Goal: Task Accomplishment & Management: Use online tool/utility

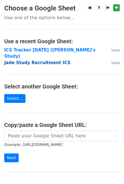
click at [51, 60] on strong "Jade Study Recruitment ICS" at bounding box center [37, 62] width 66 height 5
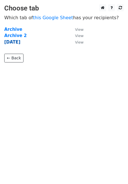
click at [20, 42] on strong "[DATE]" at bounding box center [12, 42] width 16 height 5
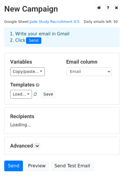
scroll to position [58, 0]
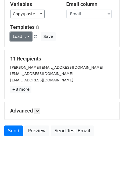
click at [22, 34] on link "Load..." at bounding box center [21, 36] width 22 height 9
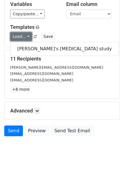
click at [23, 37] on link "Load..." at bounding box center [21, 36] width 22 height 9
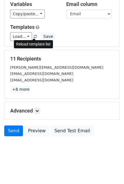
click at [35, 37] on link at bounding box center [35, 37] width 5 height 4
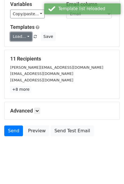
click at [20, 36] on link "Load..." at bounding box center [21, 36] width 22 height 9
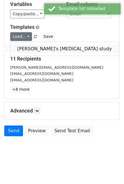
click at [29, 46] on link "Jade's MRI study" at bounding box center [64, 48] width 108 height 9
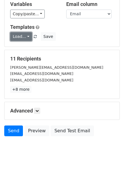
click at [22, 35] on link "Load..." at bounding box center [21, 36] width 22 height 9
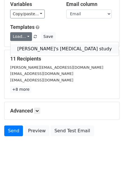
click at [35, 49] on link "Jade's MRI study" at bounding box center [64, 48] width 108 height 9
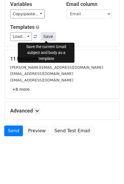
click at [44, 38] on button "Save" at bounding box center [48, 36] width 15 height 9
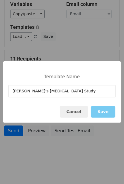
type input "Jade's MRI Study"
click at [106, 110] on button "Save" at bounding box center [103, 112] width 24 height 12
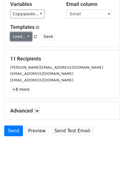
click at [29, 38] on link "Load..." at bounding box center [21, 36] width 22 height 9
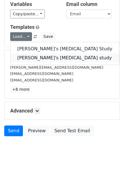
click at [28, 56] on link "Jade's MRI study" at bounding box center [64, 57] width 109 height 9
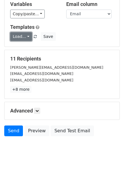
click at [23, 38] on link "Load..." at bounding box center [21, 36] width 22 height 9
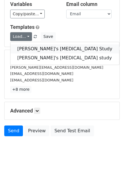
click at [24, 48] on link "Jade's MRI Study" at bounding box center [64, 48] width 109 height 9
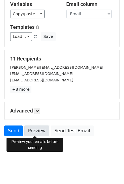
click at [36, 130] on link "Preview" at bounding box center [36, 131] width 25 height 11
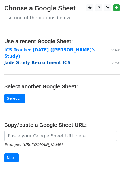
click at [50, 60] on strong "Jade Study Recruitment ICS" at bounding box center [37, 62] width 66 height 5
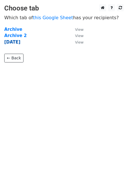
click at [17, 42] on strong "10/6/2025" at bounding box center [12, 42] width 16 height 5
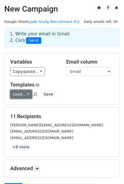
click at [27, 94] on link "Load..." at bounding box center [21, 94] width 22 height 9
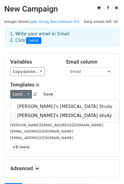
click at [29, 116] on link "Jade's MRI study" at bounding box center [64, 115] width 109 height 9
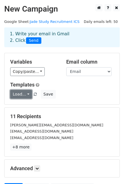
click at [18, 93] on link "Load..." at bounding box center [21, 94] width 22 height 9
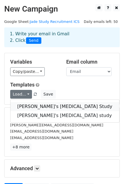
click at [25, 105] on link "Jade's MRI Study" at bounding box center [64, 106] width 109 height 9
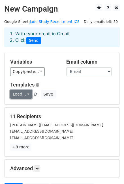
click at [18, 93] on link "Load..." at bounding box center [21, 94] width 22 height 9
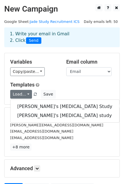
click at [67, 95] on div "Load... Jade's MRI Study Jade's MRI study Save" at bounding box center [62, 94] width 112 height 9
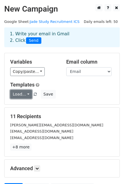
click at [27, 96] on link "Load..." at bounding box center [21, 94] width 22 height 9
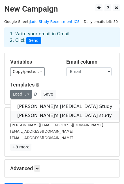
click at [30, 115] on link "Jade's MRI study" at bounding box center [64, 115] width 109 height 9
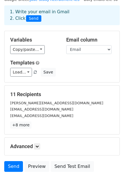
scroll to position [58, 0]
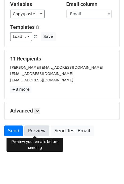
click at [39, 131] on link "Preview" at bounding box center [36, 131] width 25 height 11
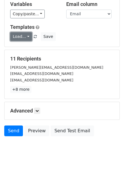
click at [25, 33] on link "Load..." at bounding box center [21, 36] width 22 height 9
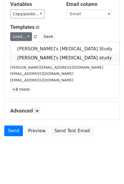
click at [35, 56] on link "[PERSON_NAME]'s [MEDICAL_DATA] study" at bounding box center [64, 57] width 109 height 9
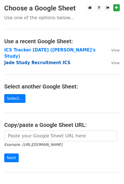
click at [25, 60] on strong "Jade Study Recruitment ICS" at bounding box center [37, 62] width 66 height 5
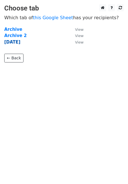
click at [16, 41] on strong "[DATE]" at bounding box center [12, 42] width 16 height 5
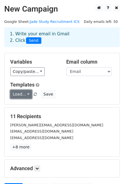
click at [26, 95] on link "Load..." at bounding box center [21, 94] width 22 height 9
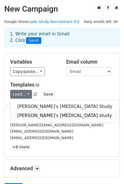
click at [33, 115] on link "[PERSON_NAME]'s [MEDICAL_DATA] study" at bounding box center [64, 115] width 109 height 9
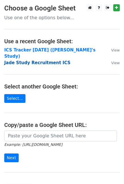
click at [40, 60] on strong "Jade Study Recruitment ICS" at bounding box center [37, 62] width 66 height 5
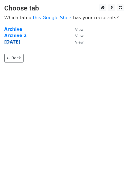
click at [19, 43] on strong "10/6/2025" at bounding box center [12, 42] width 16 height 5
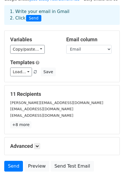
scroll to position [51, 0]
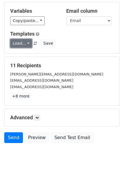
click at [24, 43] on link "Load..." at bounding box center [21, 43] width 22 height 9
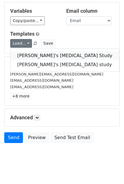
click at [24, 52] on link "[PERSON_NAME]'s [MEDICAL_DATA] Study" at bounding box center [64, 55] width 109 height 9
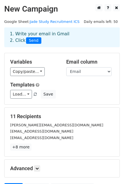
scroll to position [58, 0]
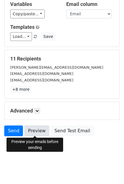
click at [37, 131] on link "Preview" at bounding box center [36, 131] width 25 height 11
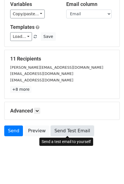
click at [71, 131] on link "Send Test Email" at bounding box center [72, 131] width 43 height 11
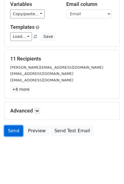
click at [14, 132] on link "Send" at bounding box center [13, 131] width 19 height 11
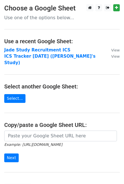
click at [52, 19] on p "Use one of the options below..." at bounding box center [61, 18] width 115 height 6
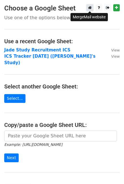
click at [91, 8] on icon at bounding box center [90, 8] width 4 height 4
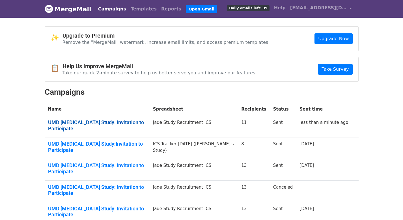
click at [112, 124] on link "UMD [MEDICAL_DATA] Study: Invitation to Participate" at bounding box center [97, 125] width 98 height 12
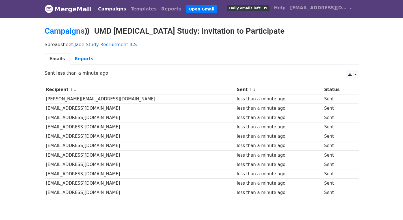
click at [55, 59] on link "Emails" at bounding box center [57, 59] width 25 height 12
click at [100, 9] on link "Campaigns" at bounding box center [112, 8] width 33 height 11
